Goal: Transaction & Acquisition: Download file/media

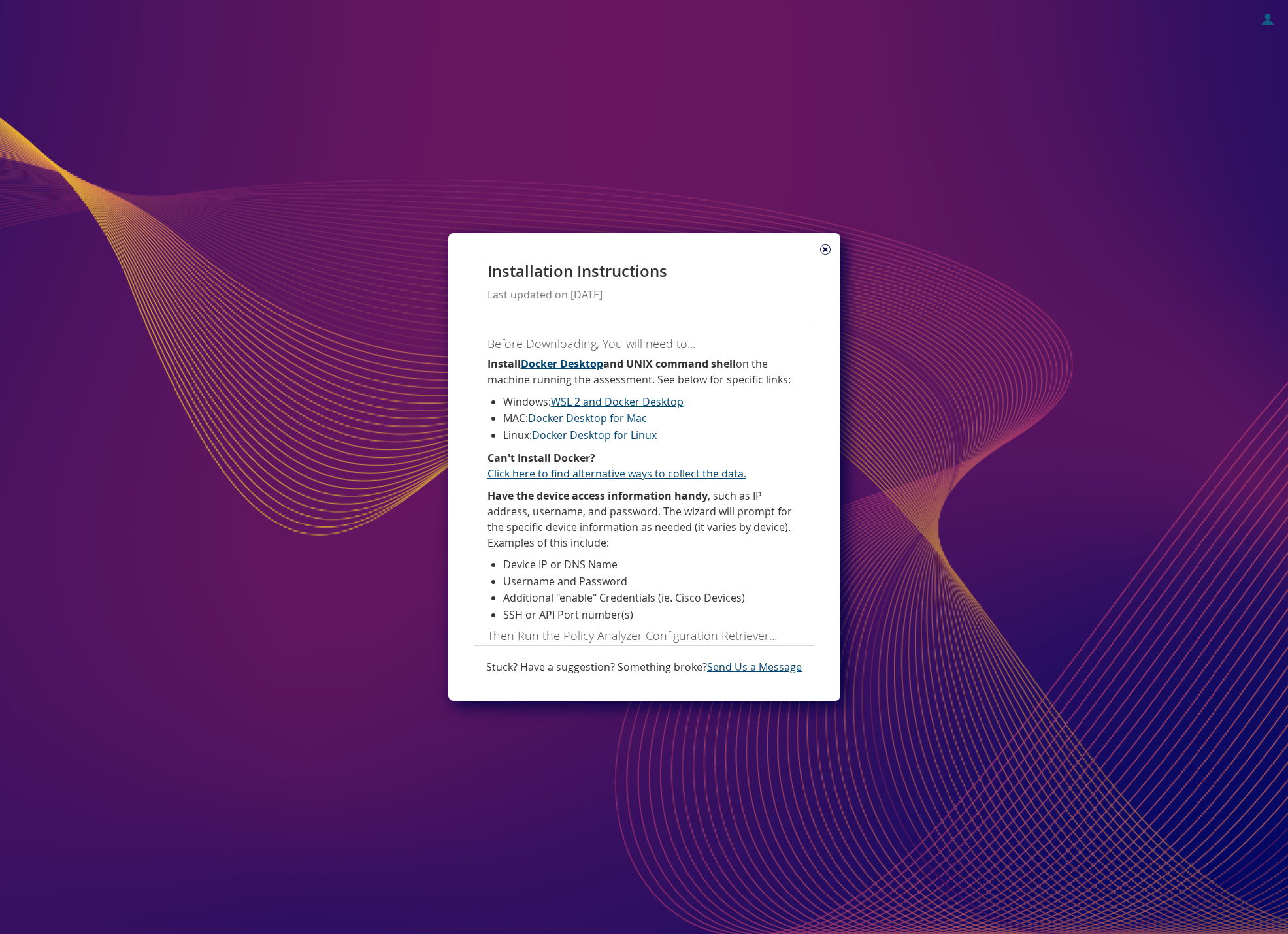
click at [821, 247] on icon at bounding box center [824, 249] width 11 height 11
click at [825, 250] on icon at bounding box center [824, 249] width 11 height 11
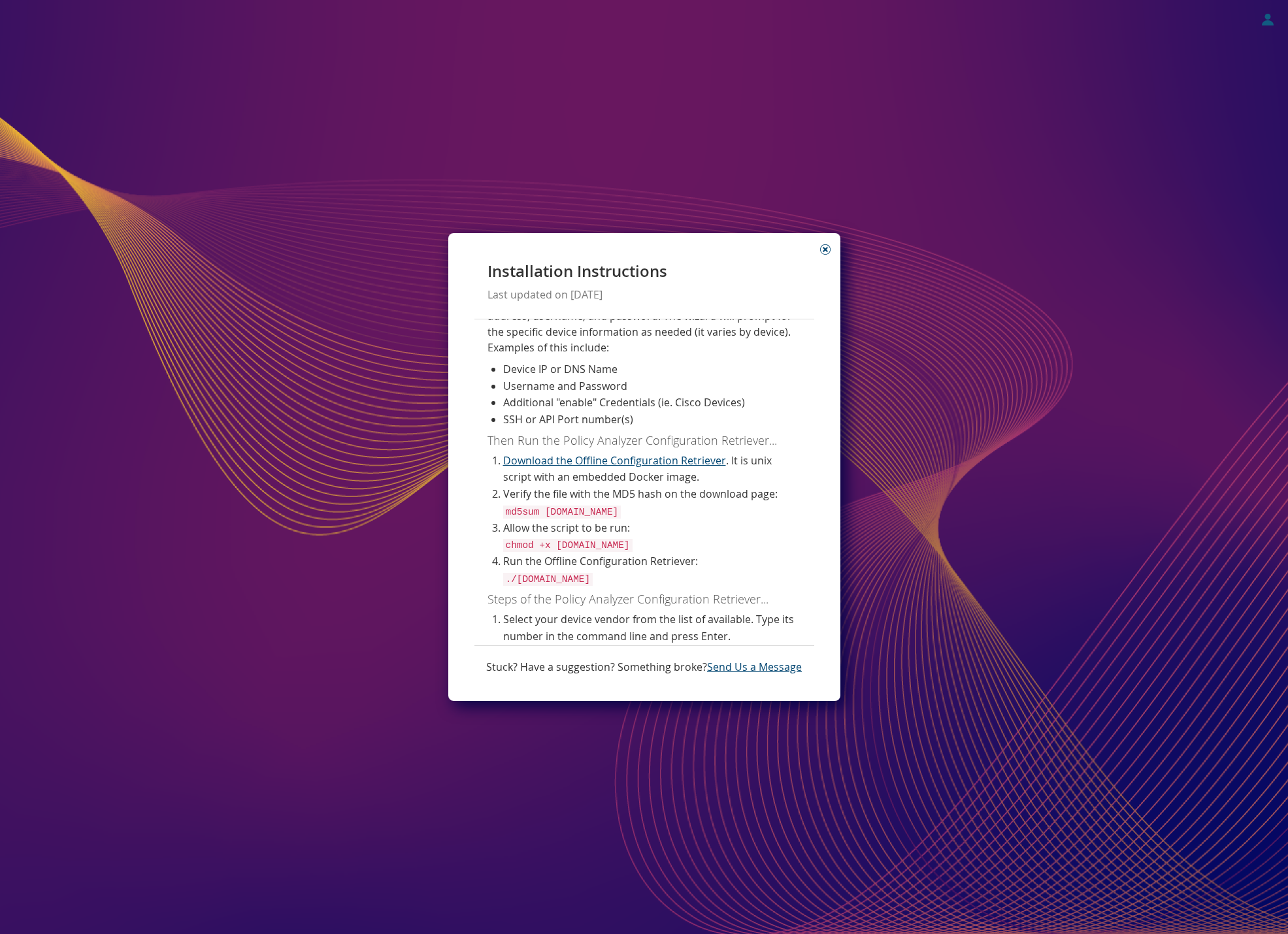
scroll to position [196, 0]
click at [599, 461] on link "Download the Offline Configuration Retriever" at bounding box center [615, 460] width 223 height 14
click at [993, 79] on saas-instructions "Installation Instructions Last updated on 02/08/2023 Before Downloading, You wi…" at bounding box center [644, 467] width 1288 height 934
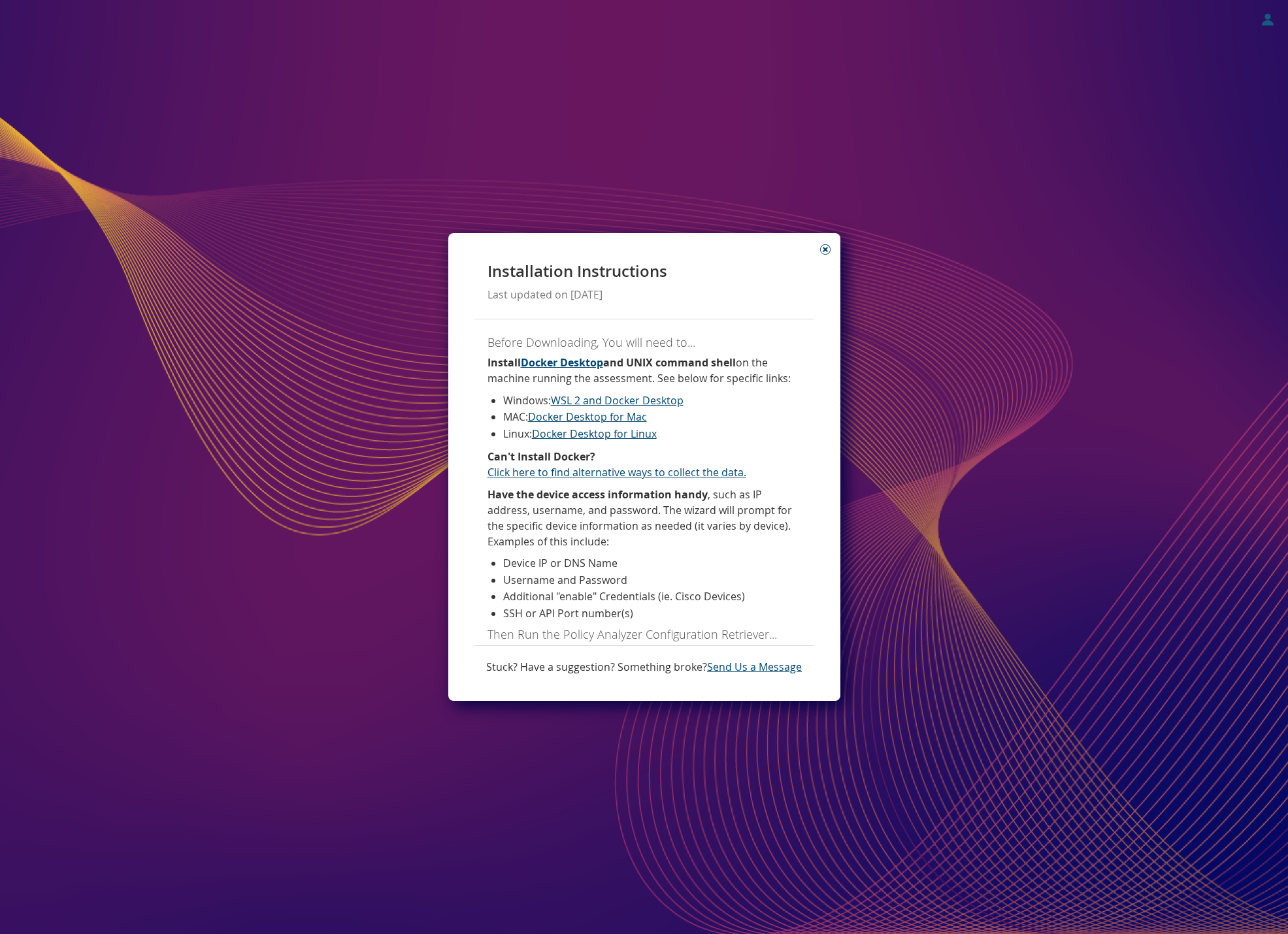
scroll to position [0, 0]
click at [825, 249] on icon at bounding box center [824, 249] width 11 height 11
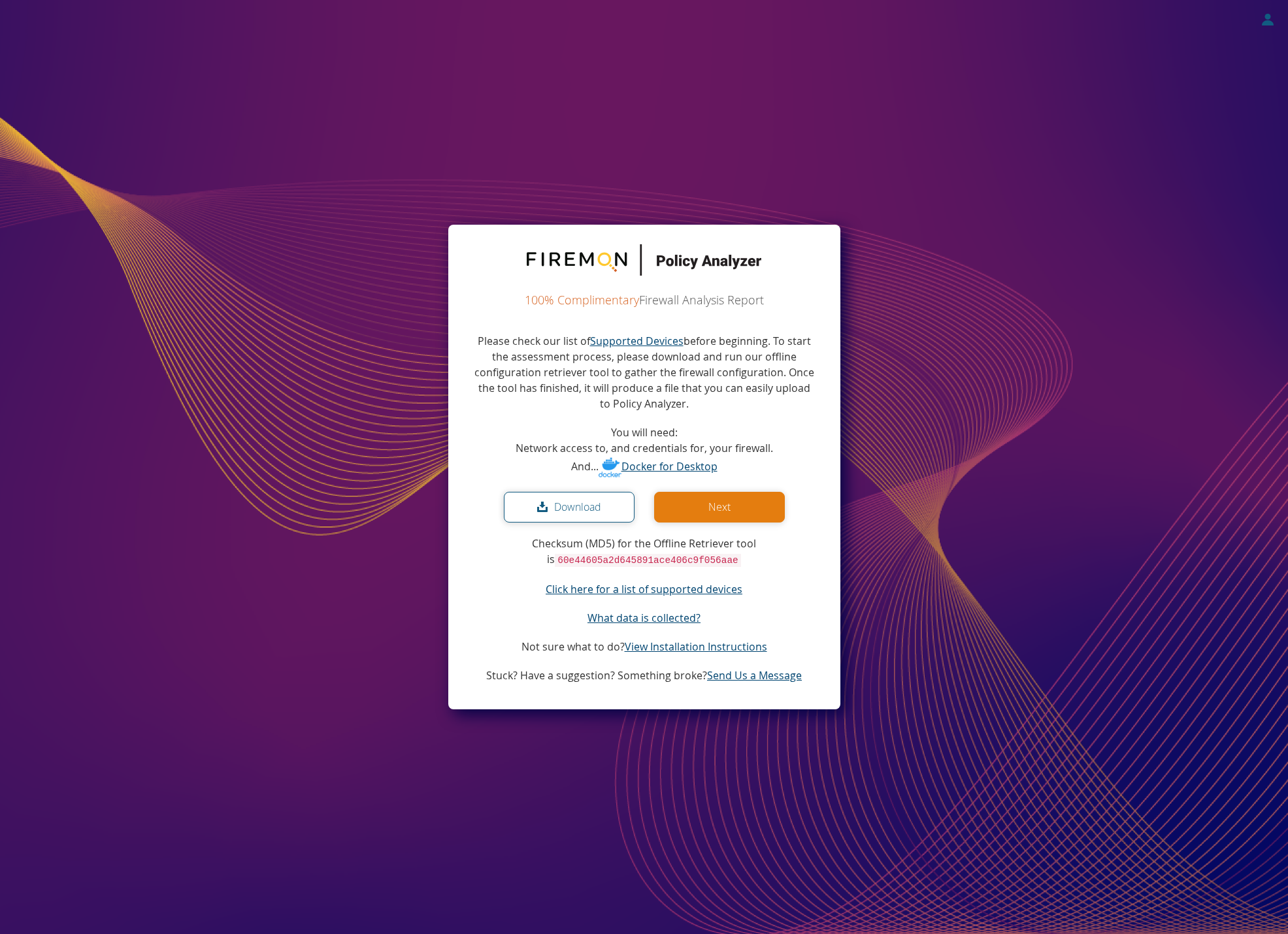
click at [701, 499] on button "Next" at bounding box center [720, 507] width 131 height 31
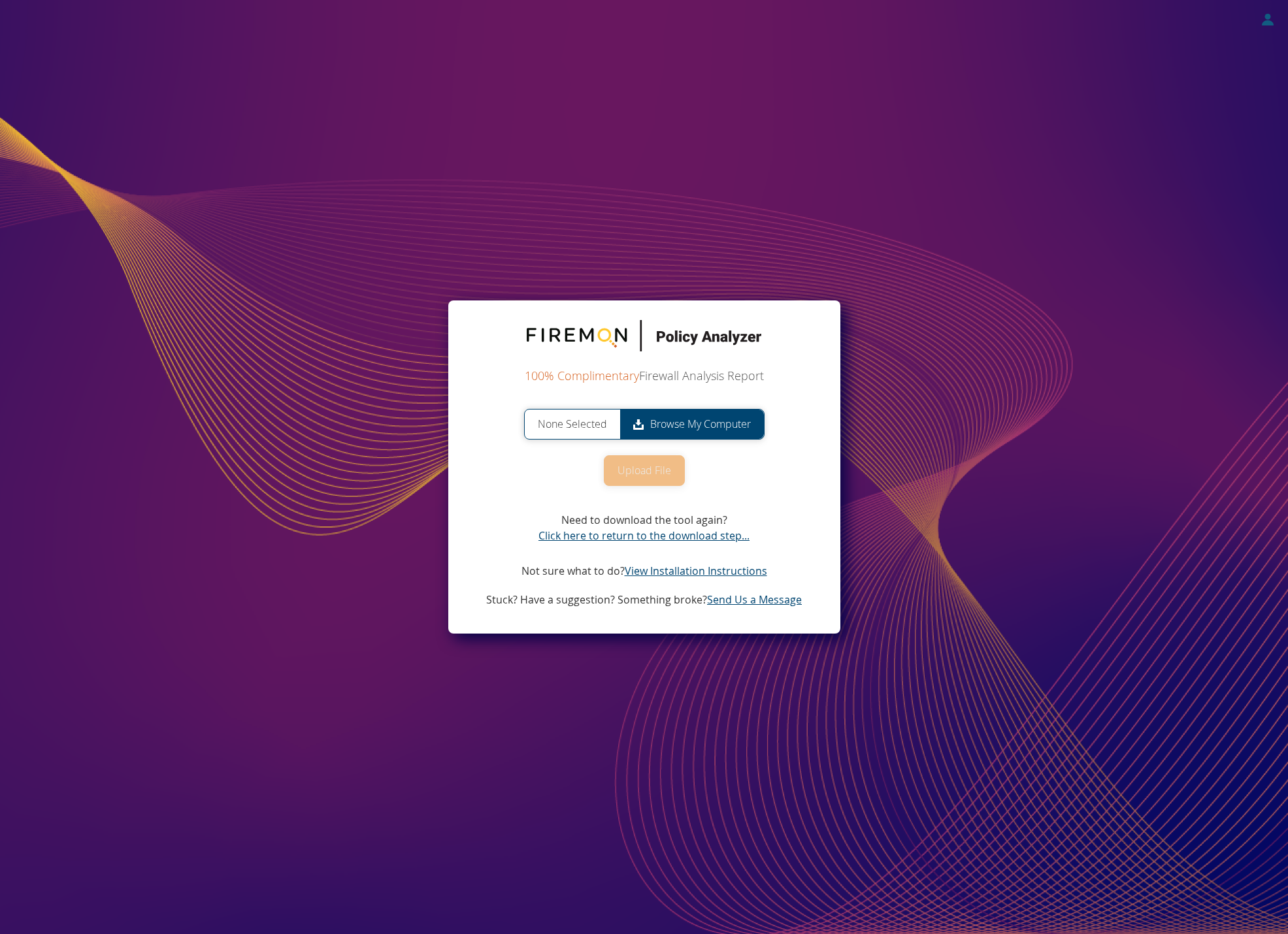
click at [564, 424] on span "None Selected" at bounding box center [571, 424] width 95 height 30
click at [0, 0] on input "None Selected Browse My Computer" at bounding box center [0, 0] width 0 height 0
click at [638, 536] on link "Click here to return to the download step..." at bounding box center [644, 535] width 211 height 14
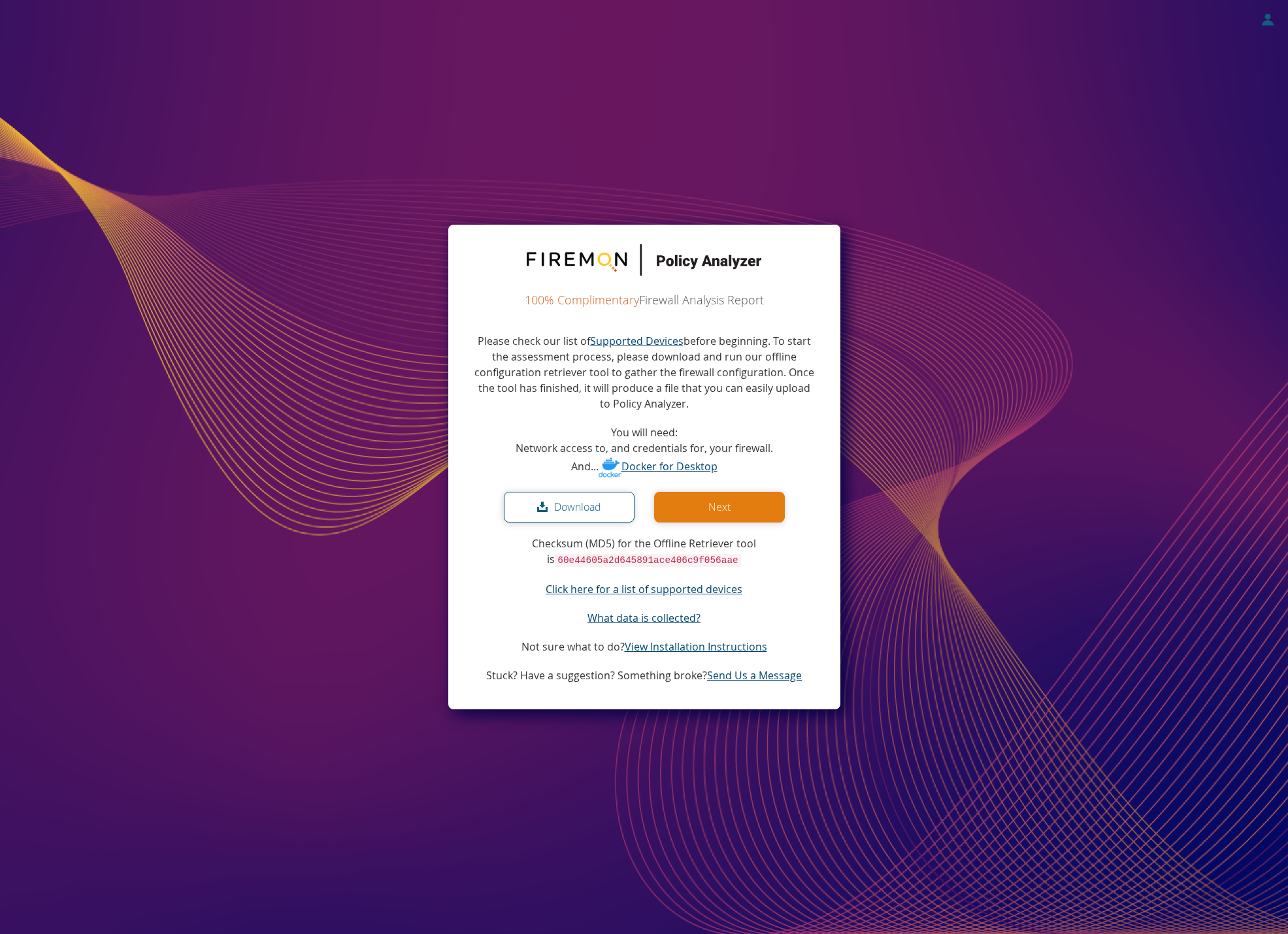
click at [571, 500] on button "Download" at bounding box center [569, 507] width 131 height 31
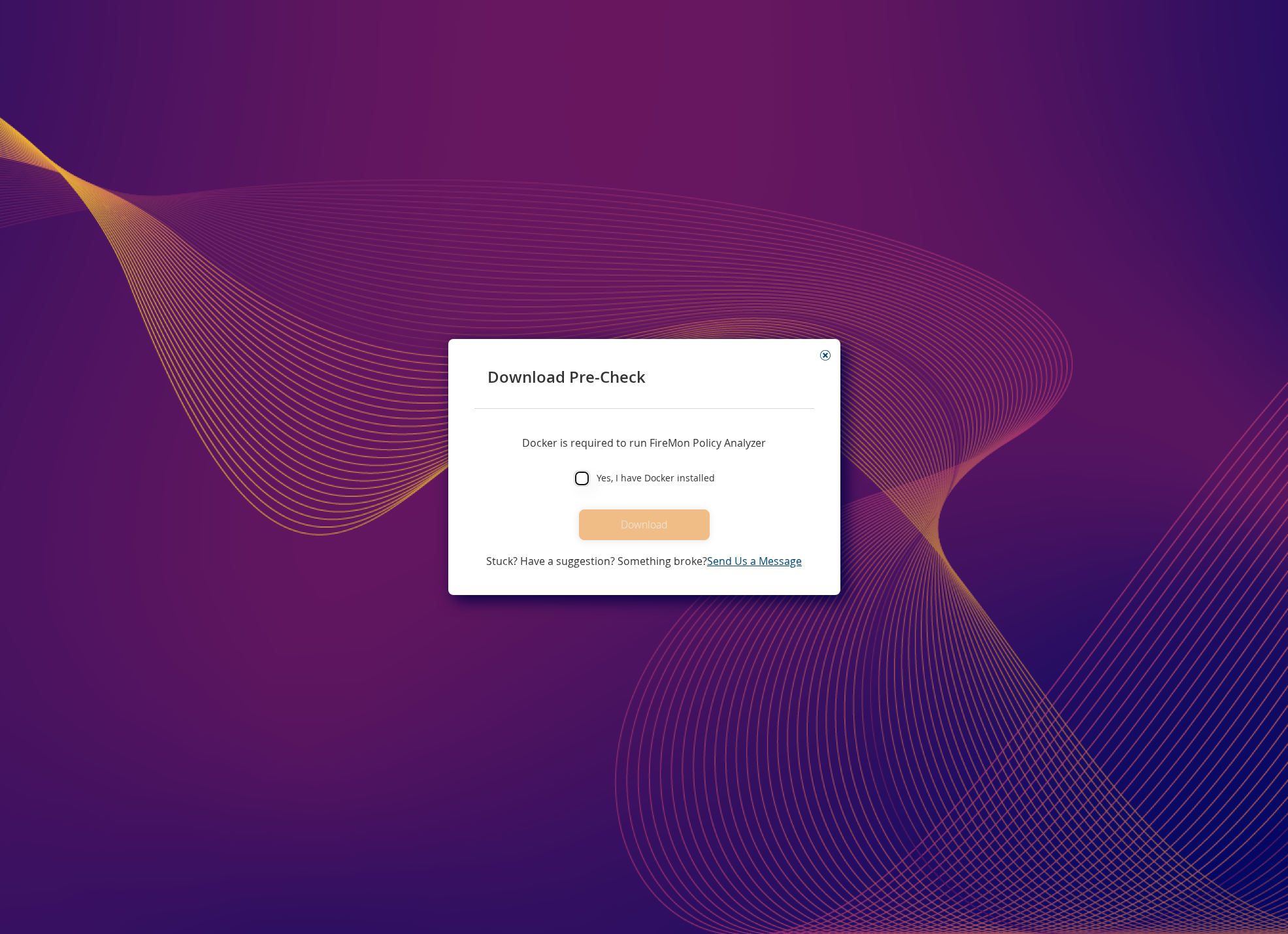
click at [586, 477] on input "Yes, I have Docker installed" at bounding box center [581, 478] width 16 height 16
checkbox input "true"
click at [643, 522] on button "Download" at bounding box center [644, 525] width 131 height 31
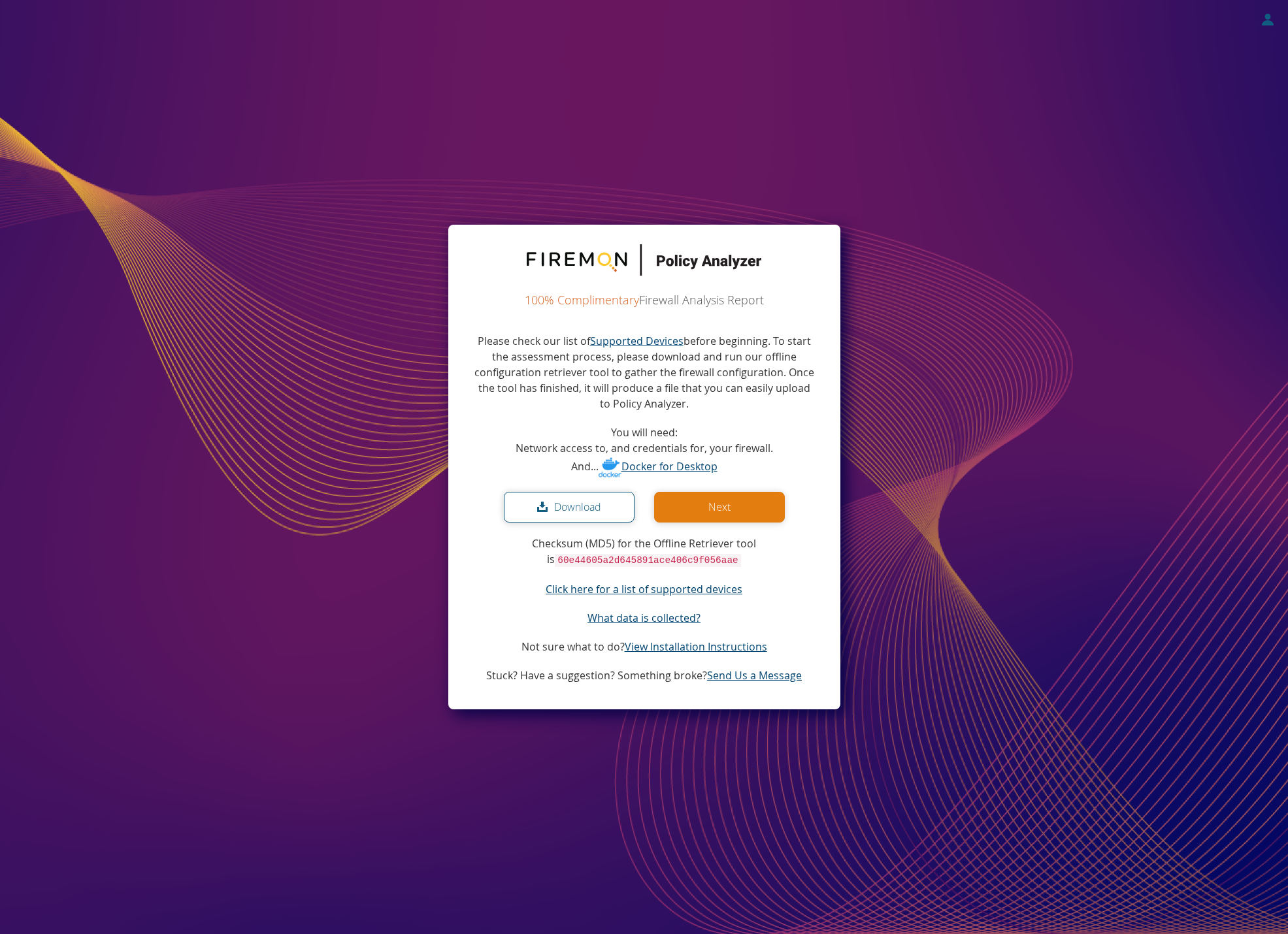
drag, startPoint x: 1118, startPoint y: 165, endPoint x: 1124, endPoint y: 124, distance: 41.4
click at [1118, 165] on saas-download "100% Complimentary Firewall Analysis Report Please check our list of Supported …" at bounding box center [644, 467] width 1288 height 934
